Goal: Task Accomplishment & Management: Manage account settings

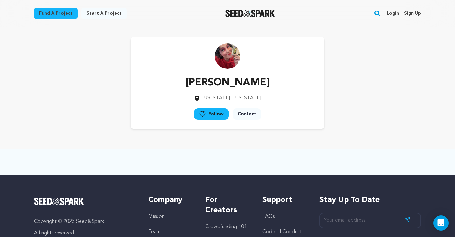
click at [388, 13] on link "Login" at bounding box center [392, 13] width 12 height 10
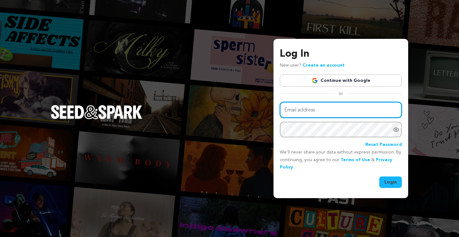
click at [331, 106] on input "Email address" at bounding box center [341, 110] width 122 height 16
type input "scoloughlin@gmail.com"
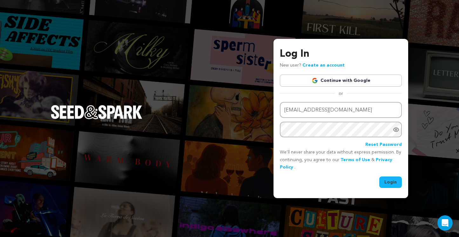
click at [398, 178] on button "Login" at bounding box center [391, 181] width 23 height 11
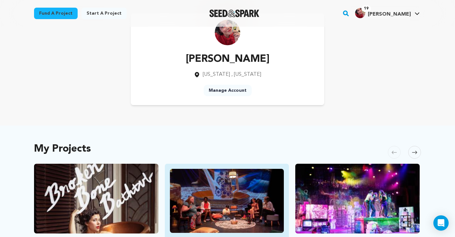
scroll to position [118, 0]
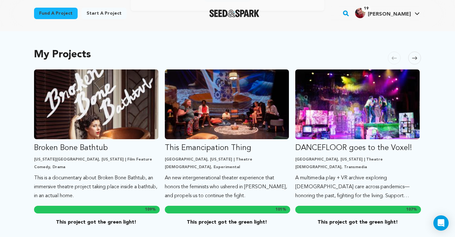
click at [420, 57] on span at bounding box center [414, 58] width 13 height 13
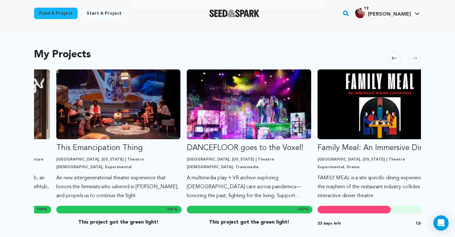
scroll to position [0, 130]
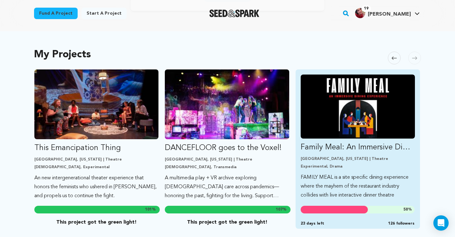
click at [368, 105] on img "Fund Family Meal: An Immersive Dining Experience" at bounding box center [357, 106] width 114 height 64
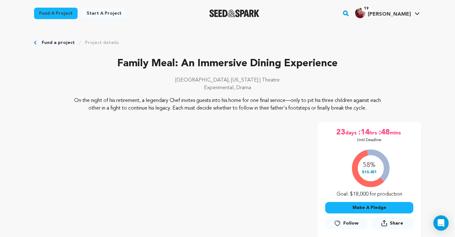
click at [91, 39] on link "Project details" at bounding box center [102, 42] width 34 height 6
click at [91, 44] on link "Project details" at bounding box center [102, 42] width 34 height 6
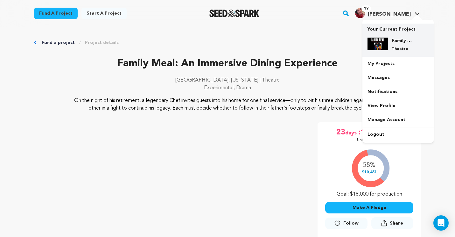
click at [393, 44] on h4 "Family Meal: An Immersive Dining Experience" at bounding box center [402, 41] width 23 height 6
